Goal: Task Accomplishment & Management: Use online tool/utility

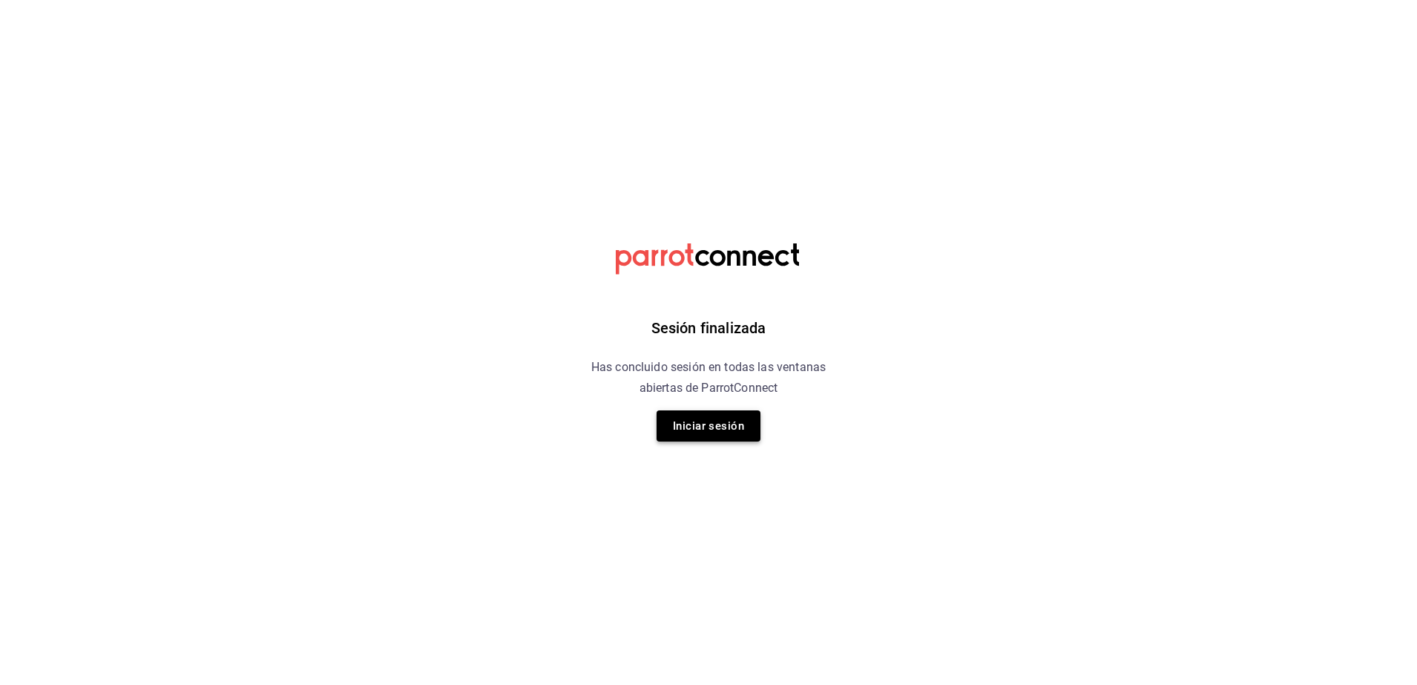
click at [728, 428] on button "Iniciar sesión" at bounding box center [708, 425] width 104 height 31
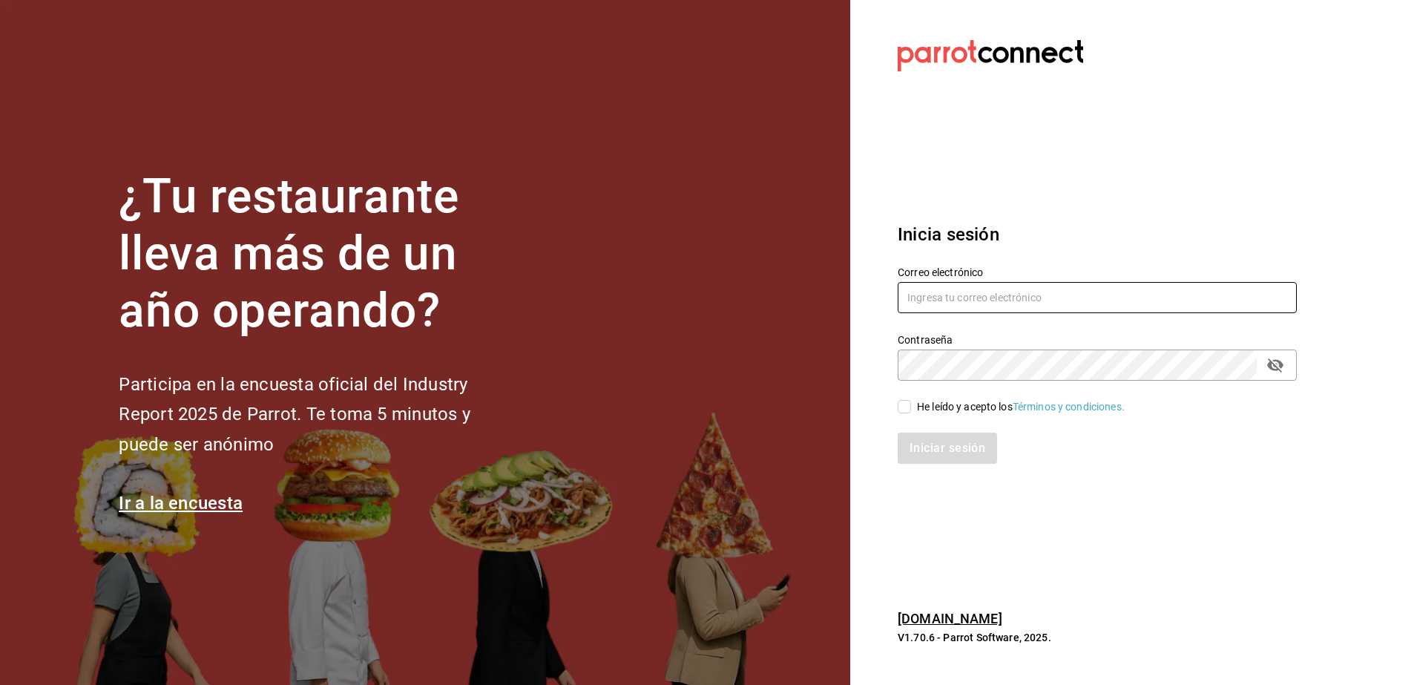
type input "[PERSON_NAME][EMAIL_ADDRESS][PERSON_NAME][DOMAIN_NAME]"
click at [908, 412] on input "He leído y acepto los Términos y condiciones." at bounding box center [904, 406] width 13 height 13
checkbox input "true"
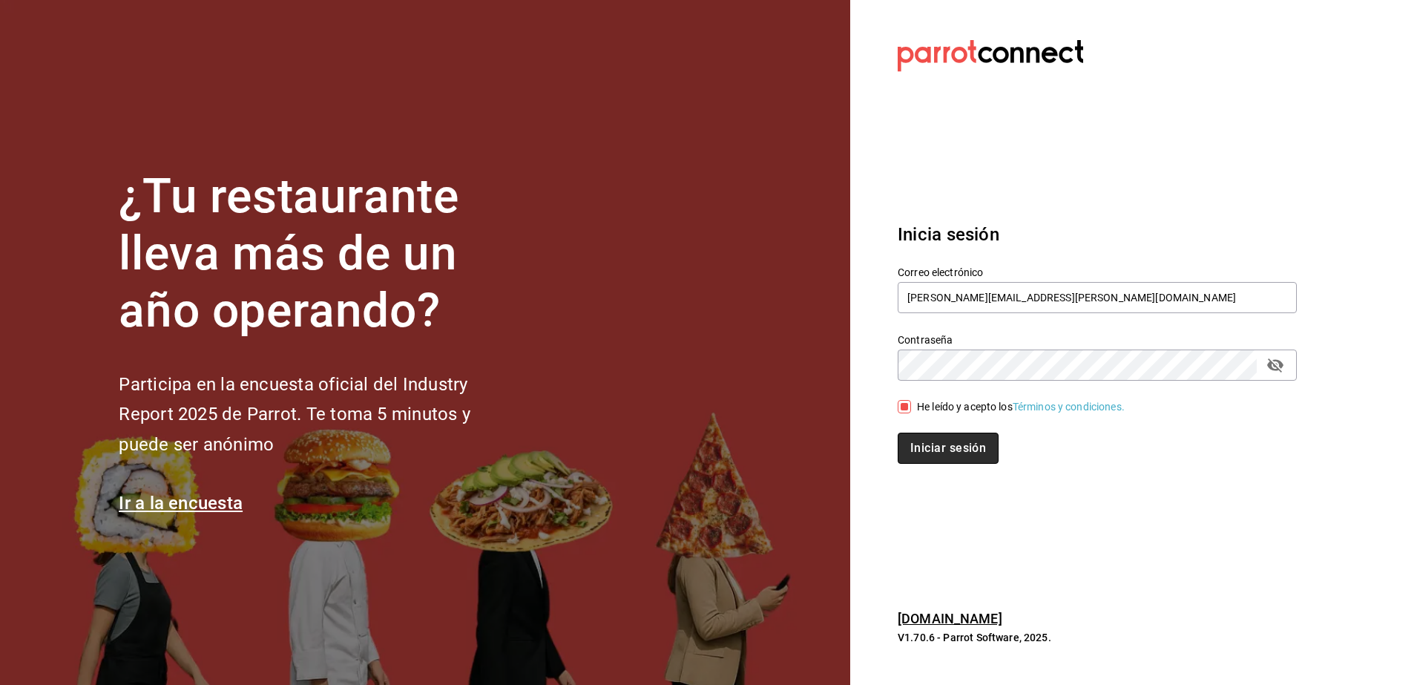
click at [918, 441] on button "Iniciar sesión" at bounding box center [948, 447] width 101 height 31
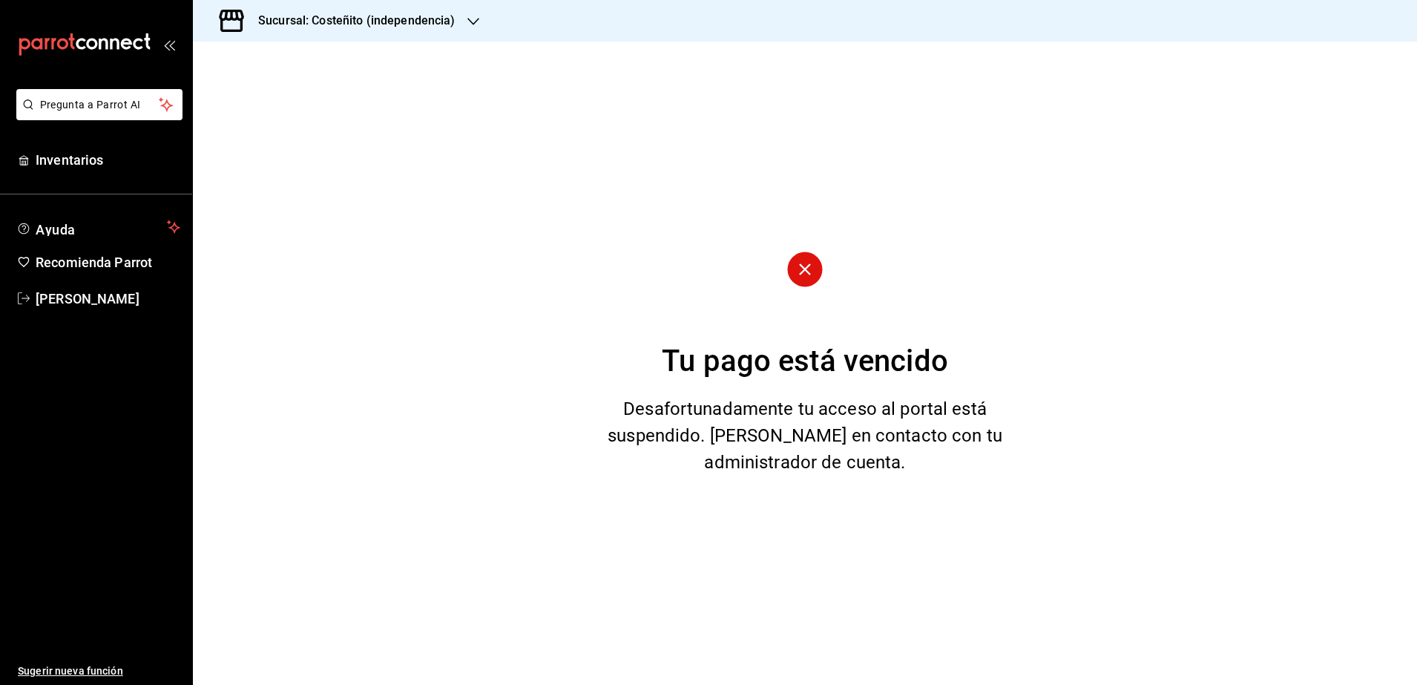
click at [400, 15] on h3 "Sucursal: Costeñito (independencia)" at bounding box center [350, 21] width 209 height 18
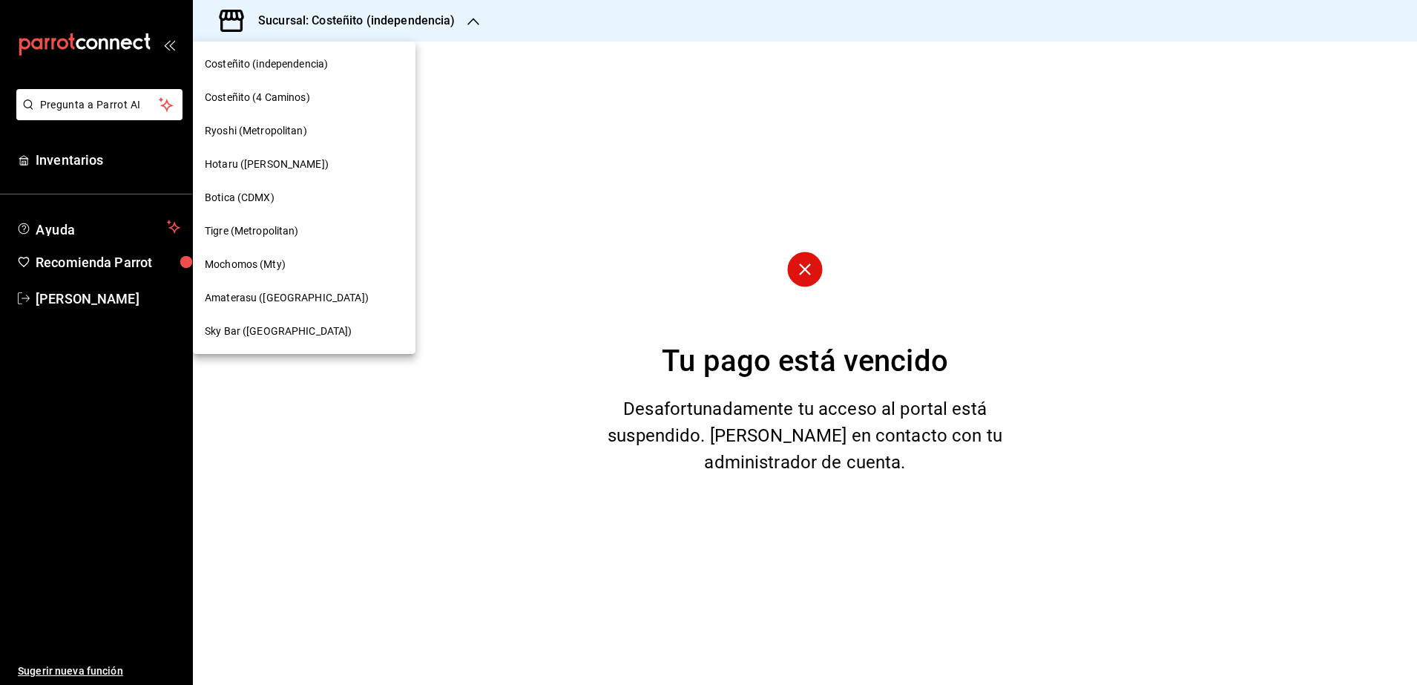
click at [340, 297] on div "Amaterasu ([GEOGRAPHIC_DATA])" at bounding box center [304, 298] width 199 height 16
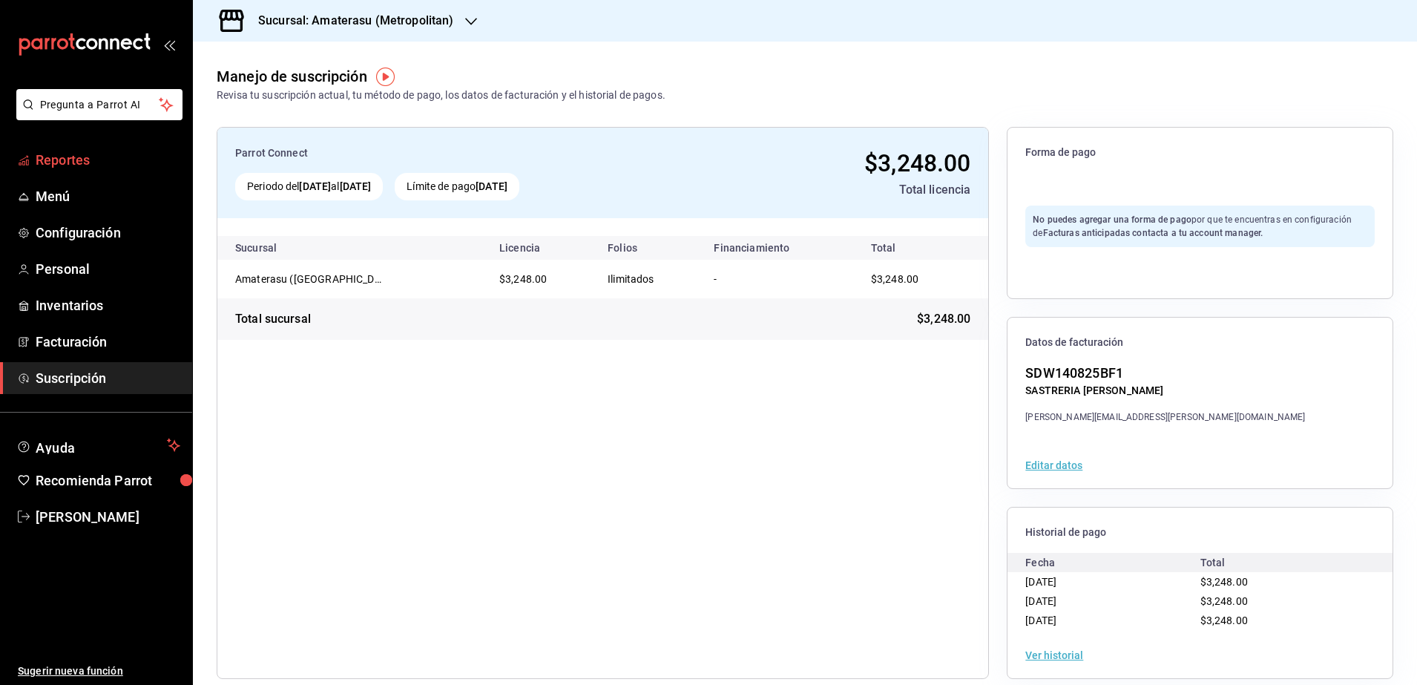
click at [87, 170] on link "Reportes" at bounding box center [96, 160] width 192 height 32
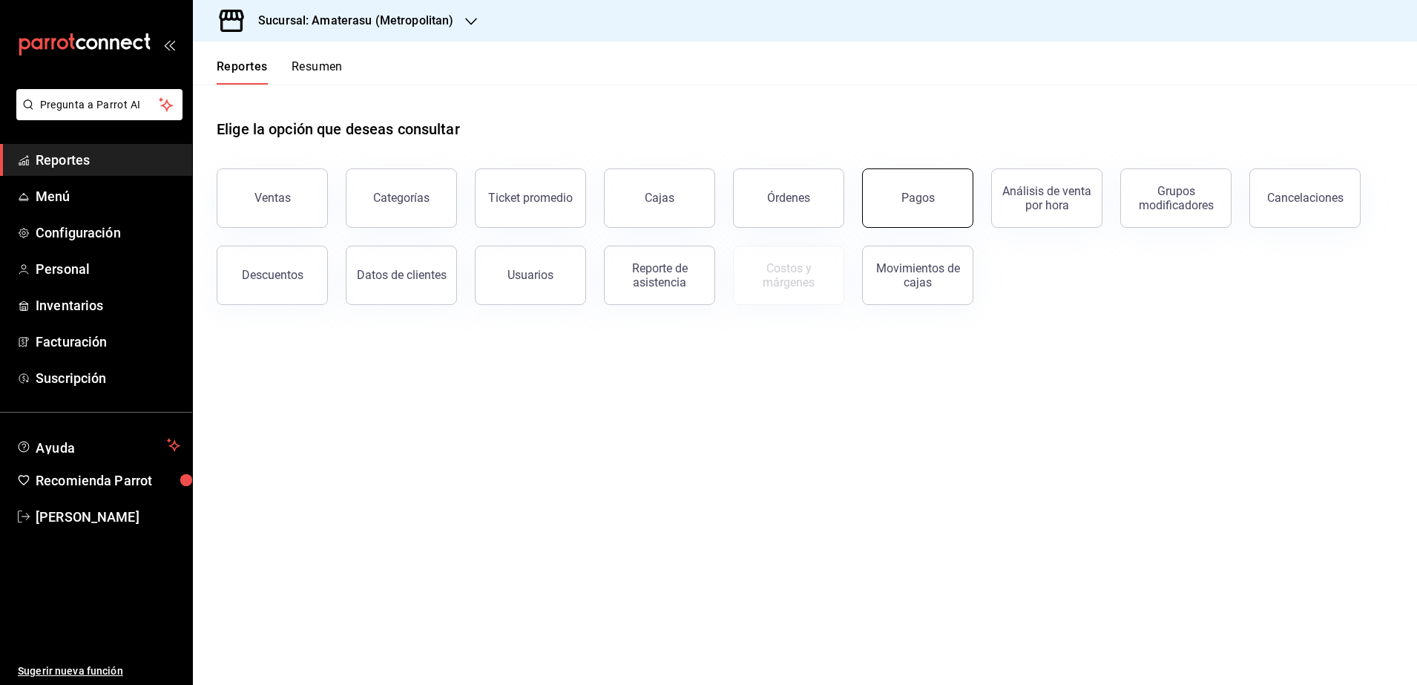
click at [949, 217] on button "Pagos" at bounding box center [917, 197] width 111 height 59
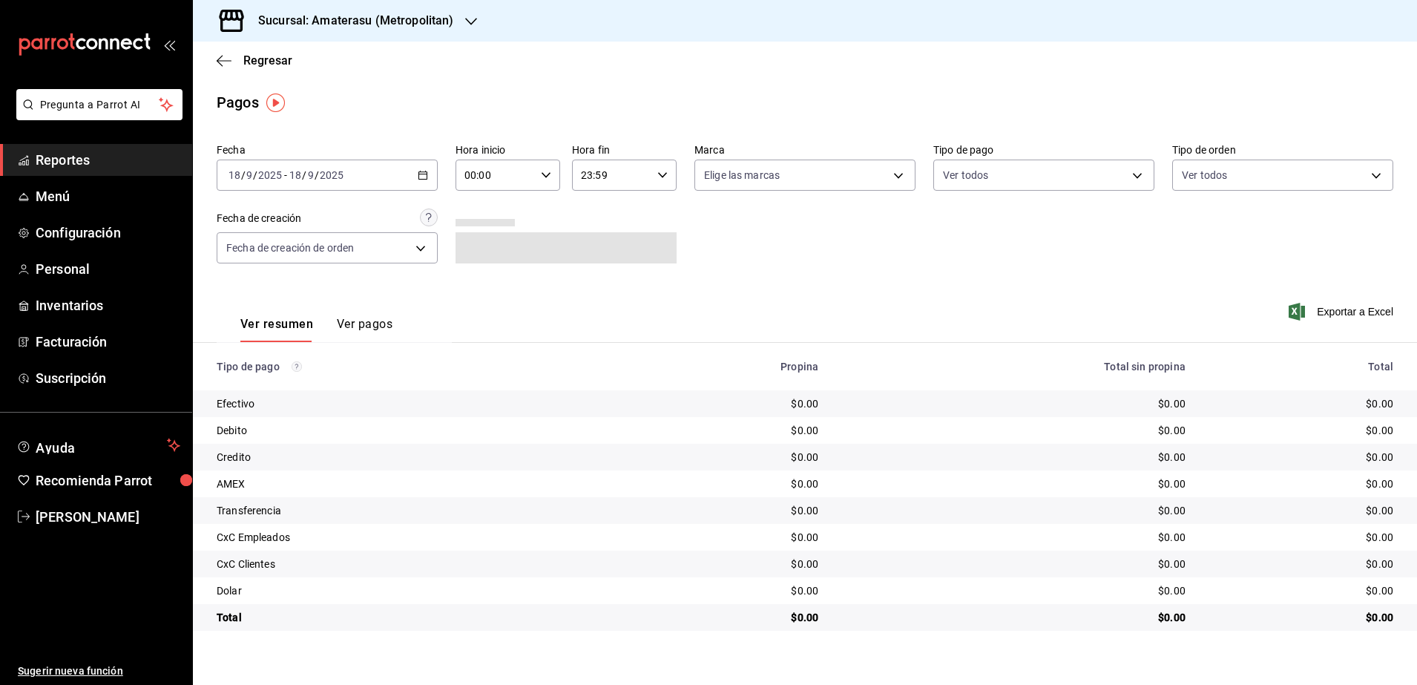
click at [429, 171] on div "[DATE] [DATE] - [DATE] [DATE]" at bounding box center [327, 174] width 221 height 31
click at [289, 390] on span "Rango de fechas" at bounding box center [286, 387] width 115 height 16
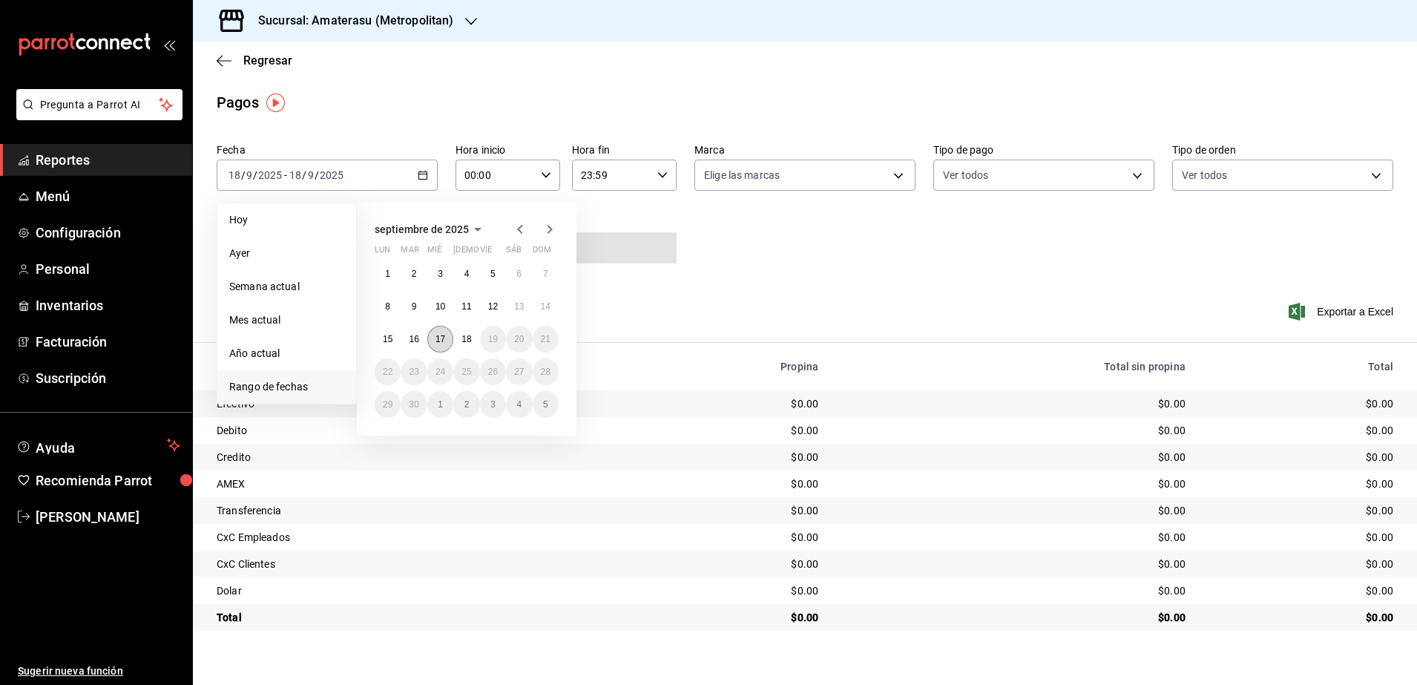
click at [441, 339] on abbr "17" at bounding box center [440, 339] width 10 height 10
click at [458, 335] on button "18" at bounding box center [466, 339] width 26 height 27
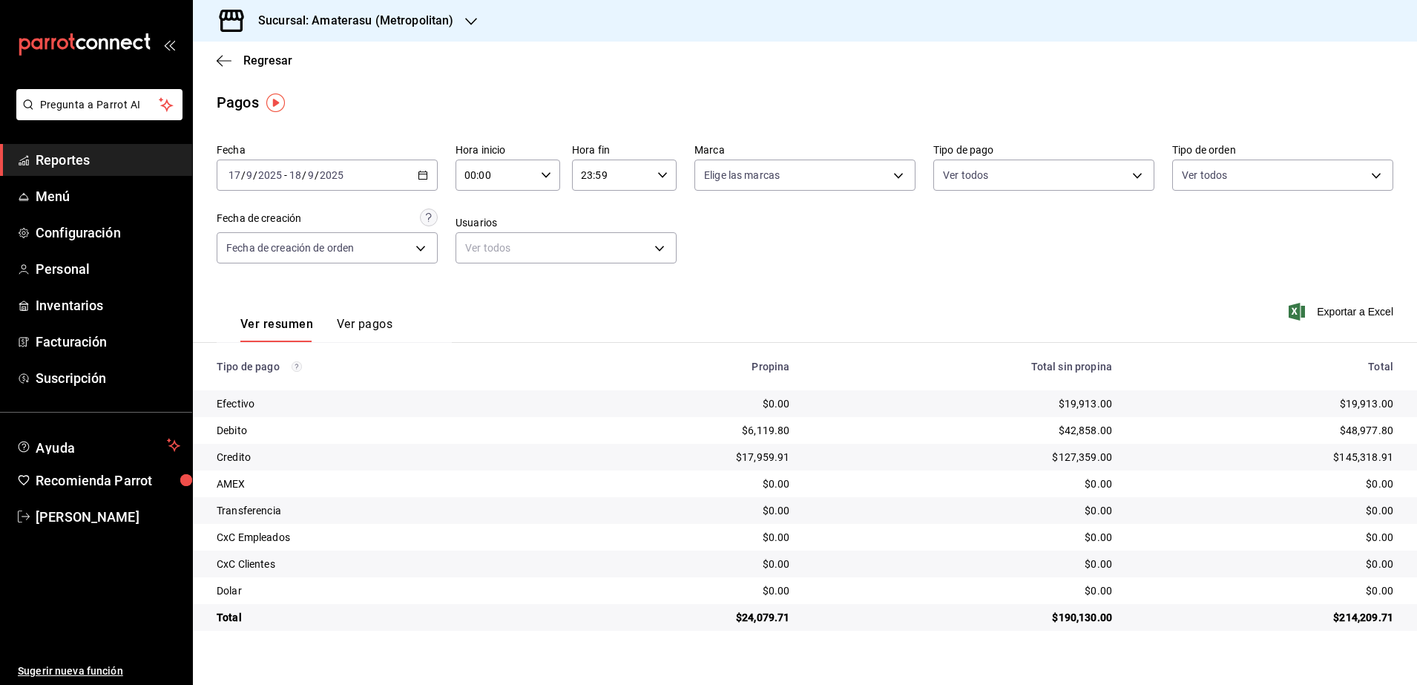
click at [545, 175] on \(Stroke\) "button" at bounding box center [545, 174] width 9 height 5
click at [490, 298] on span "05" at bounding box center [481, 298] width 29 height 12
type input "05:00"
click at [671, 180] on div at bounding box center [708, 342] width 1417 height 685
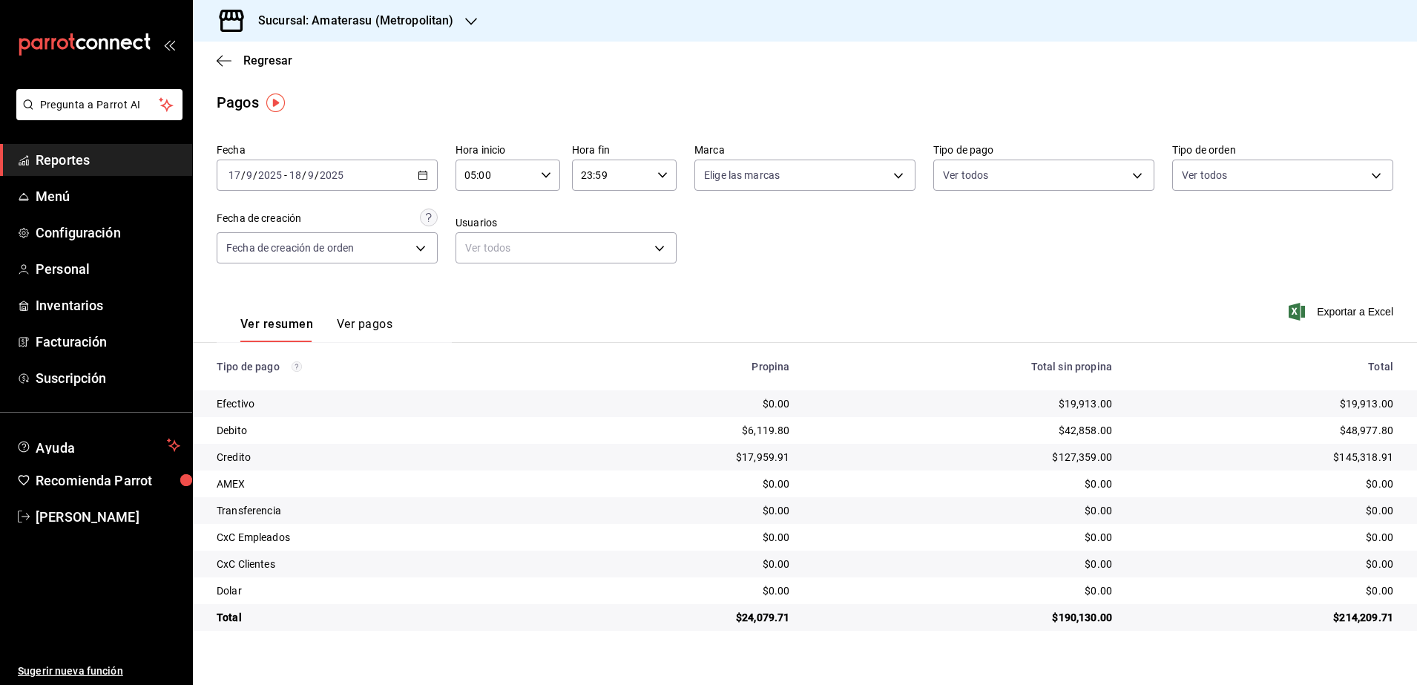
click at [665, 181] on div "23:59 Hora fin" at bounding box center [624, 174] width 105 height 31
click at [605, 269] on button "04" at bounding box center [598, 263] width 47 height 30
type input "04:59"
click at [760, 238] on div at bounding box center [708, 342] width 1417 height 685
